Goal: Find specific page/section: Find specific page/section

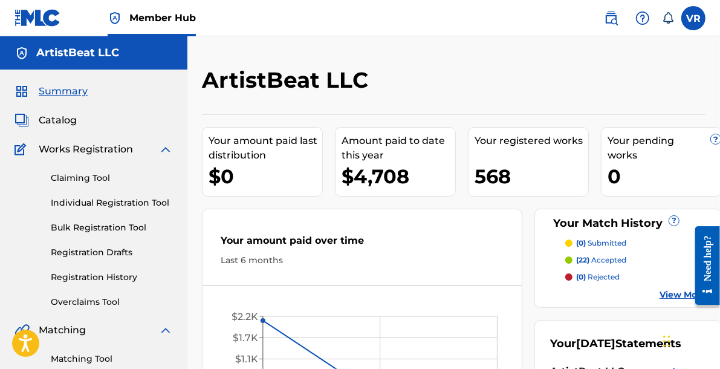
click at [340, 56] on div "ArtistBeat LLC Your amount paid last distribution $0 Amount paid to date this y…" at bounding box center [453, 363] width 533 height 655
click at [268, 56] on div "ArtistBeat LLC Your amount paid last distribution $0 Amount paid to date this y…" at bounding box center [453, 363] width 533 height 655
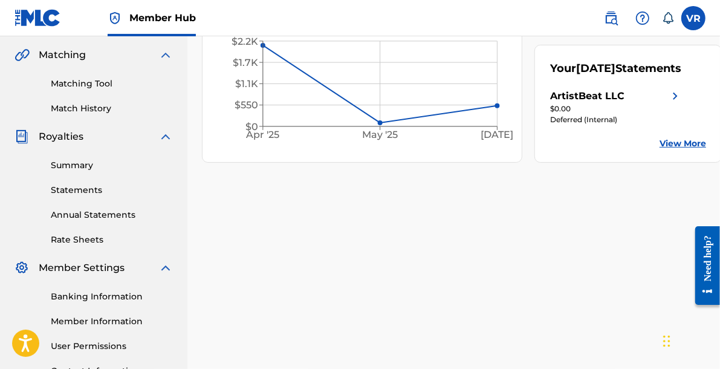
scroll to position [302, 0]
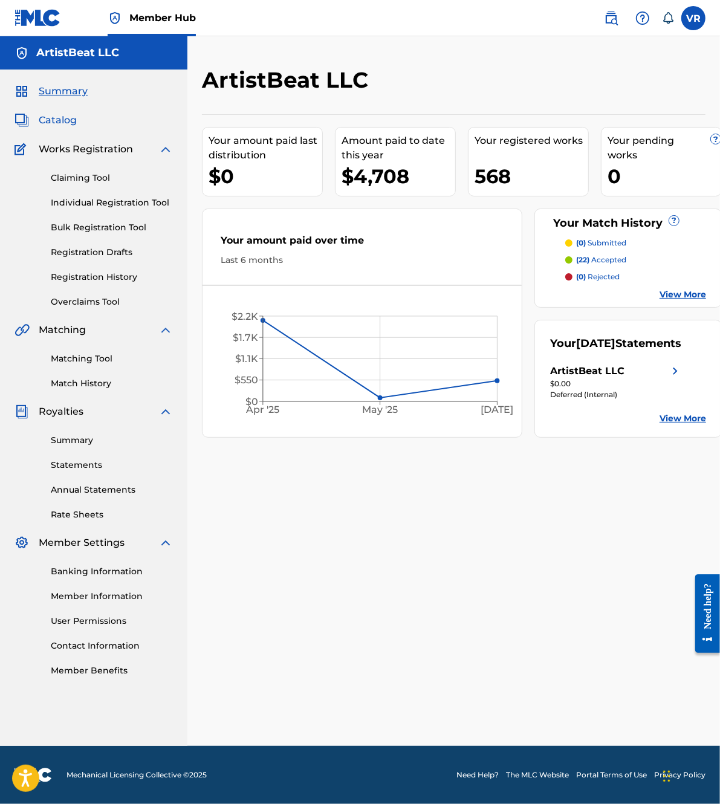
click at [52, 122] on span "Catalog" at bounding box center [58, 120] width 38 height 15
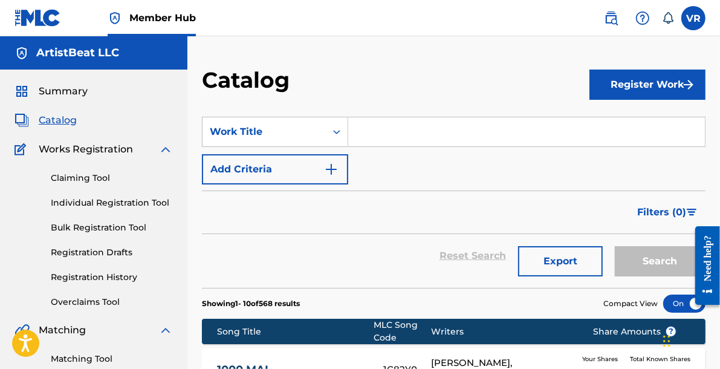
click at [326, 83] on div "Catalog" at bounding box center [396, 85] width 388 height 36
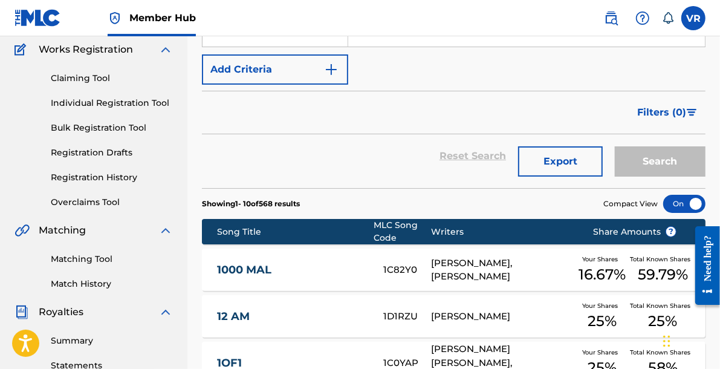
scroll to position [76, 0]
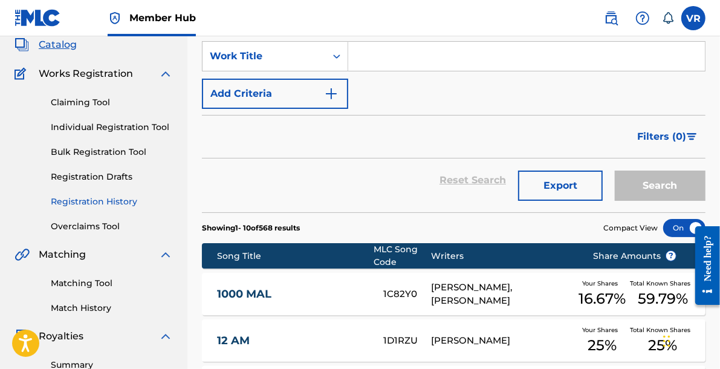
click at [120, 195] on link "Registration History" at bounding box center [112, 201] width 122 height 13
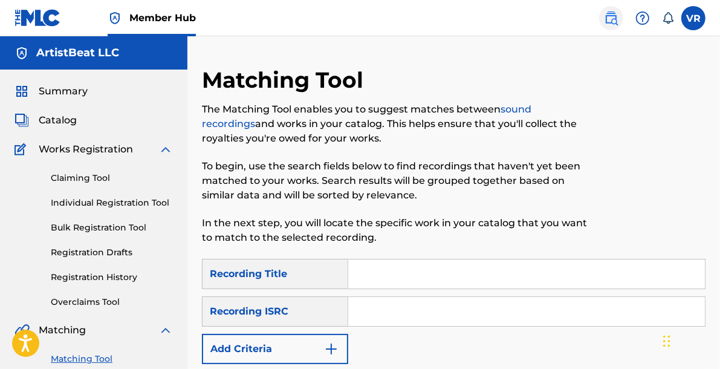
click at [612, 28] on link at bounding box center [611, 18] width 24 height 24
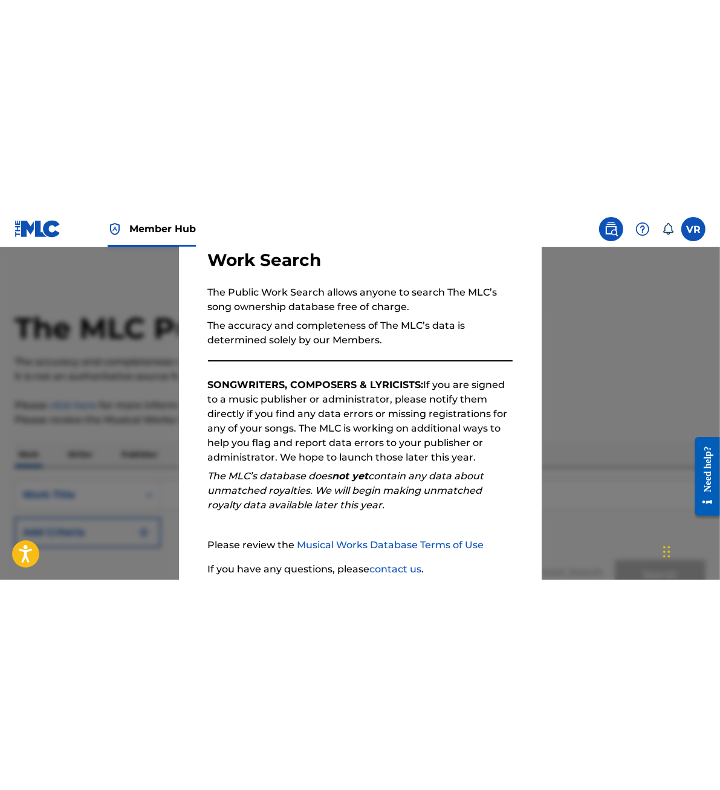
scroll to position [184, 0]
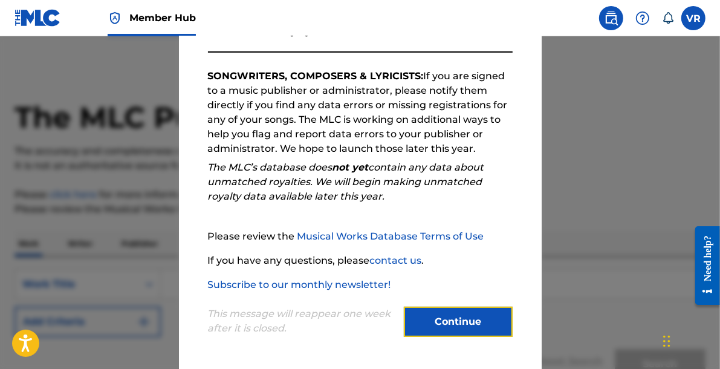
drag, startPoint x: 429, startPoint y: 312, endPoint x: 348, endPoint y: 125, distance: 204.4
click at [428, 312] on button "Continue" at bounding box center [458, 322] width 109 height 30
